Goal: Check status: Check status

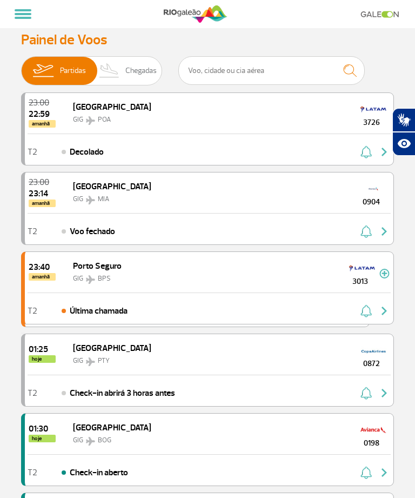
click at [125, 60] on img at bounding box center [110, 71] width 32 height 28
click at [21, 65] on input "Partidas Chegadas" at bounding box center [21, 65] width 0 height 0
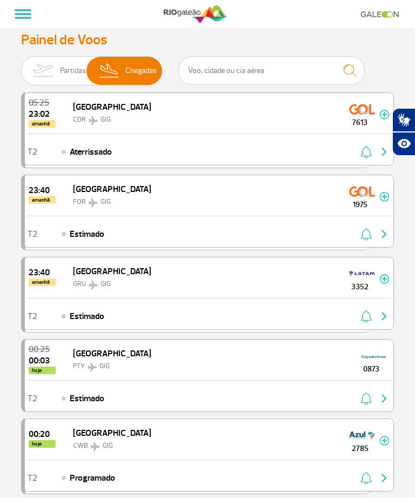
click at [139, 77] on span "Chegadas" at bounding box center [140, 71] width 31 height 28
click at [21, 65] on input "Partidas Chegadas" at bounding box center [21, 65] width 0 height 0
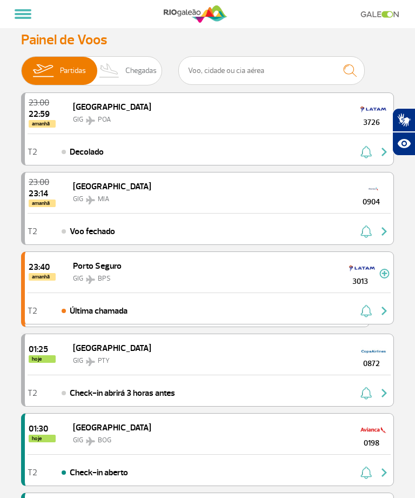
click at [135, 69] on span "Chegadas" at bounding box center [140, 71] width 31 height 28
click at [21, 65] on input "Partidas Chegadas" at bounding box center [21, 65] width 0 height 0
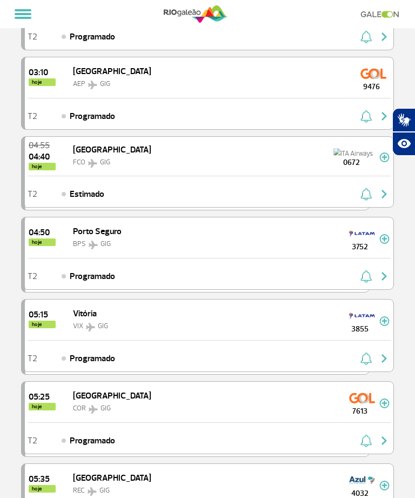
scroll to position [761, 0]
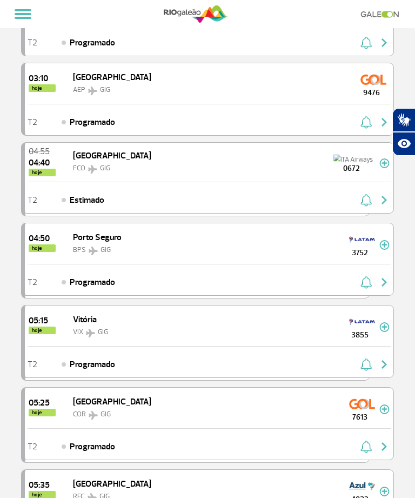
click at [108, 320] on div "Vitória VIX GIG" at bounding box center [82, 325] width 51 height 25
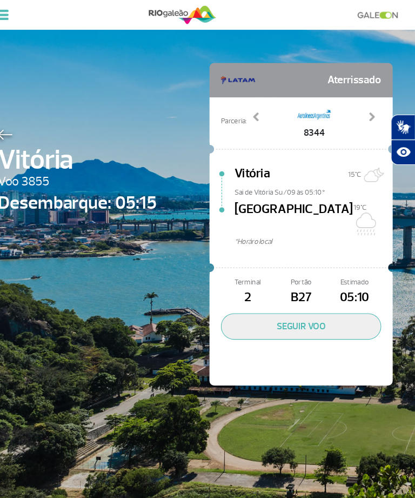
click at [21, 119] on div at bounding box center [96, 125] width 150 height 13
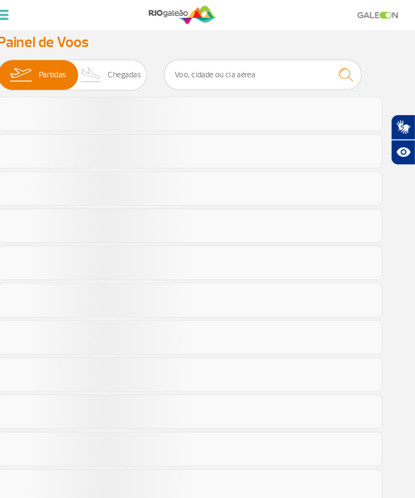
scroll to position [614, 0]
